Goal: Navigation & Orientation: Go to known website

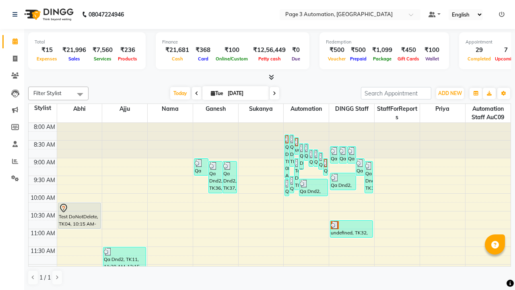
click at [501, 14] on icon at bounding box center [502, 15] width 6 height 6
